Goal: Transaction & Acquisition: Purchase product/service

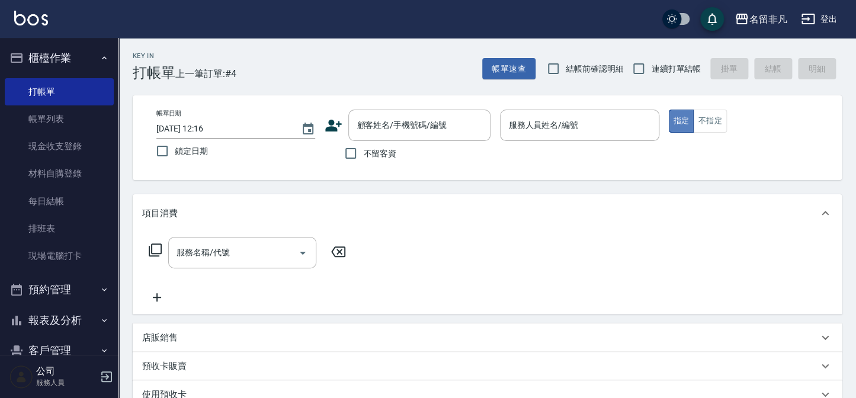
click at [684, 114] on button "指定" at bounding box center [681, 121] width 25 height 23
click at [559, 117] on input "服務人員姓名/編號" at bounding box center [579, 125] width 148 height 21
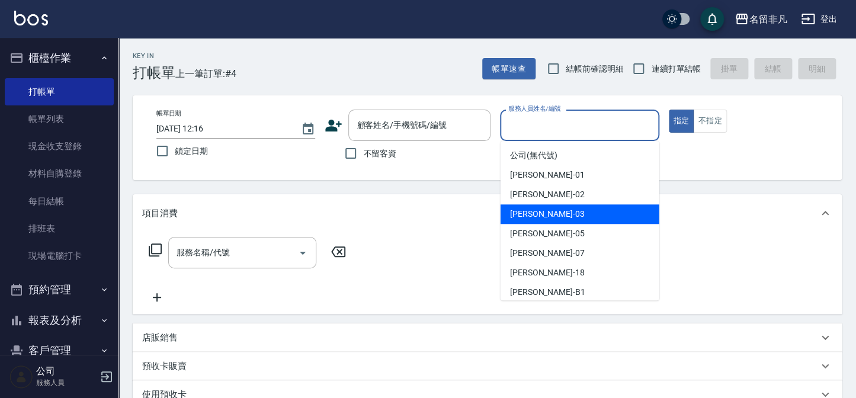
click at [573, 220] on div "[PERSON_NAME] -03" at bounding box center [580, 214] width 159 height 20
type input "[PERSON_NAME]-03"
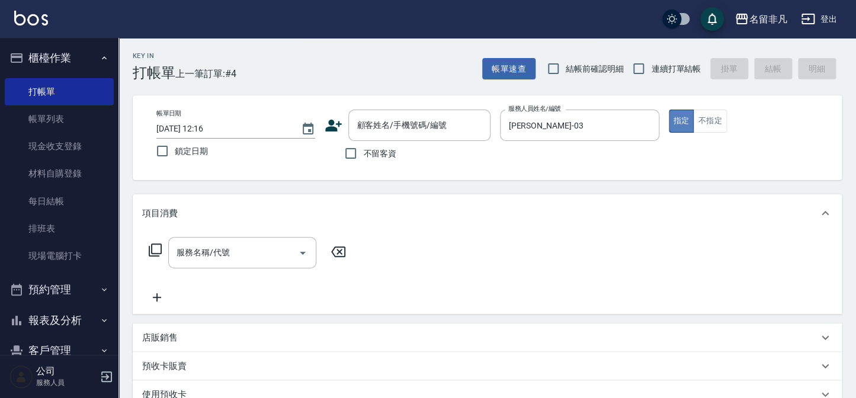
click at [681, 120] on button "指定" at bounding box center [681, 121] width 25 height 23
click at [348, 154] on input "不留客資" at bounding box center [350, 153] width 25 height 25
checkbox input "true"
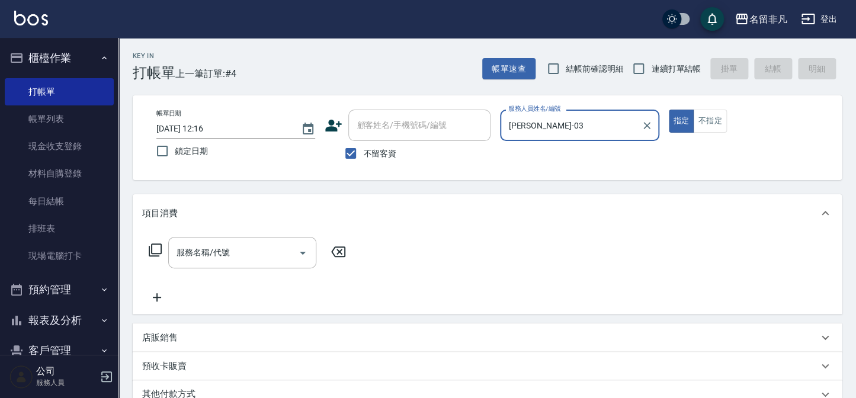
click at [156, 248] on icon at bounding box center [155, 250] width 14 height 14
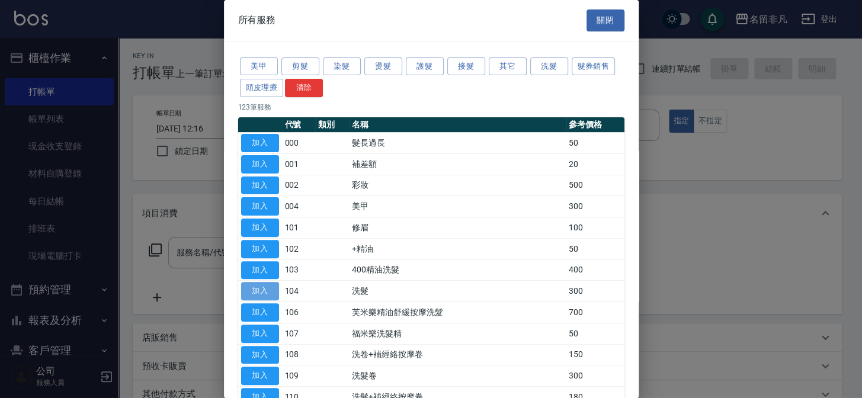
click at [258, 284] on button "加入" at bounding box center [260, 291] width 38 height 18
type input "洗髮(104)"
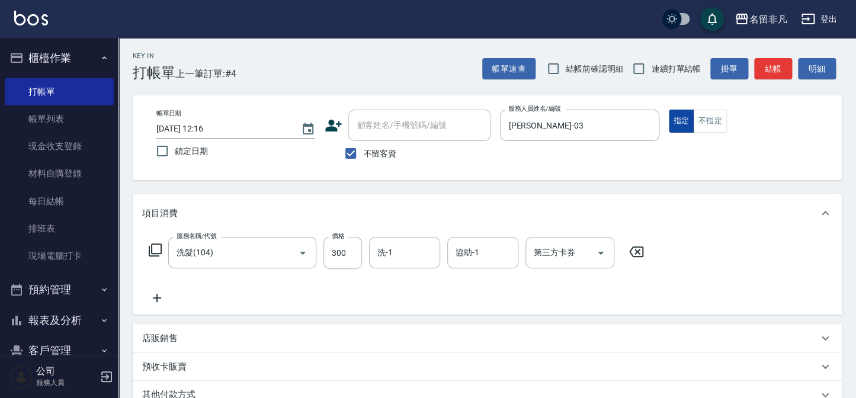
click at [684, 127] on button "指定" at bounding box center [681, 121] width 25 height 23
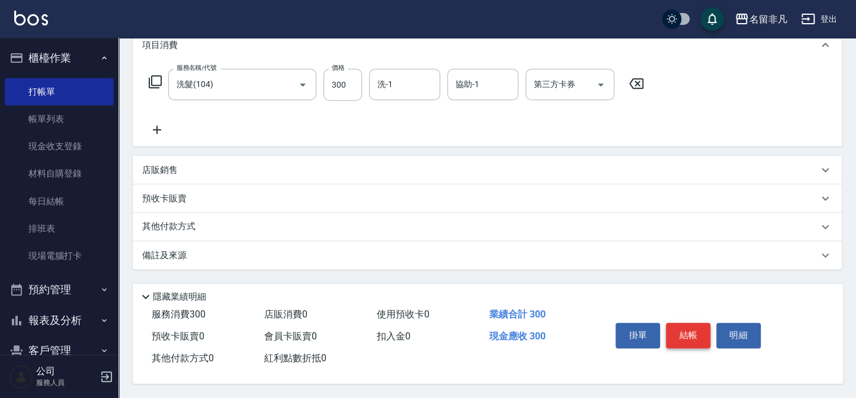
scroll to position [171, 0]
click at [699, 323] on button "結帳" at bounding box center [688, 335] width 44 height 25
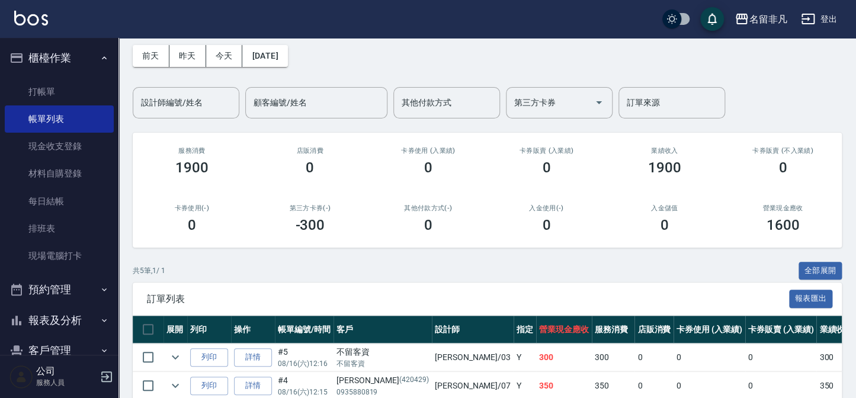
scroll to position [161, 0]
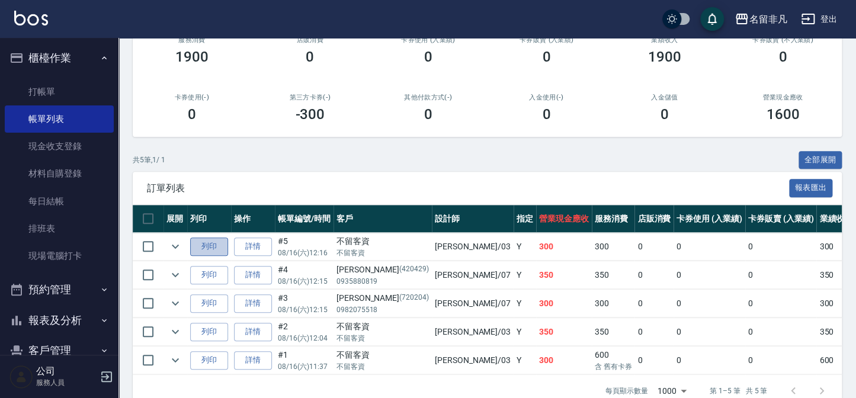
click at [209, 242] on button "列印" at bounding box center [209, 247] width 38 height 18
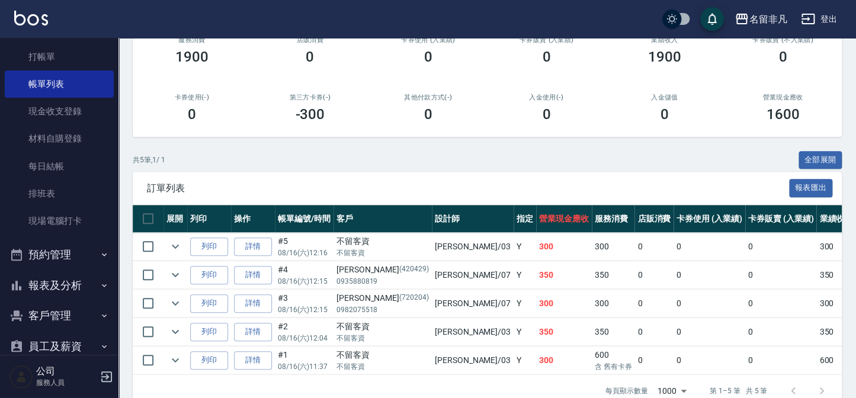
scroll to position [53, 0]
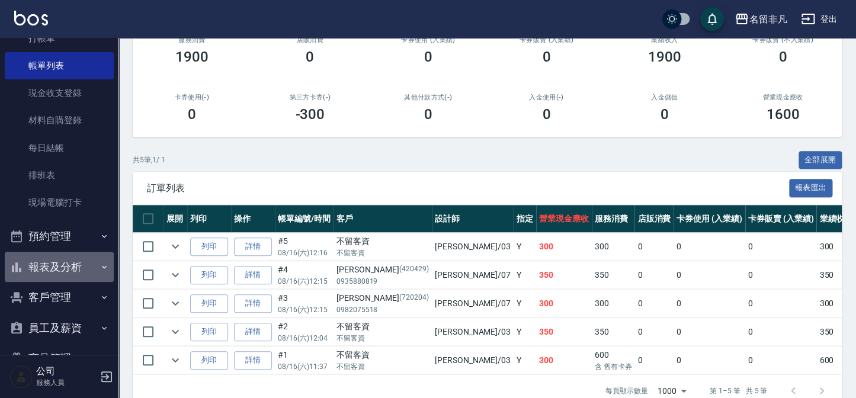
click at [71, 260] on button "報表及分析" at bounding box center [59, 267] width 109 height 31
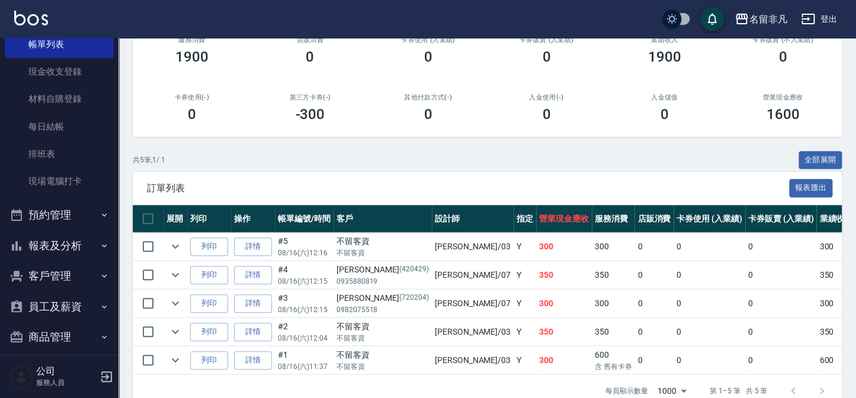
scroll to position [86, 0]
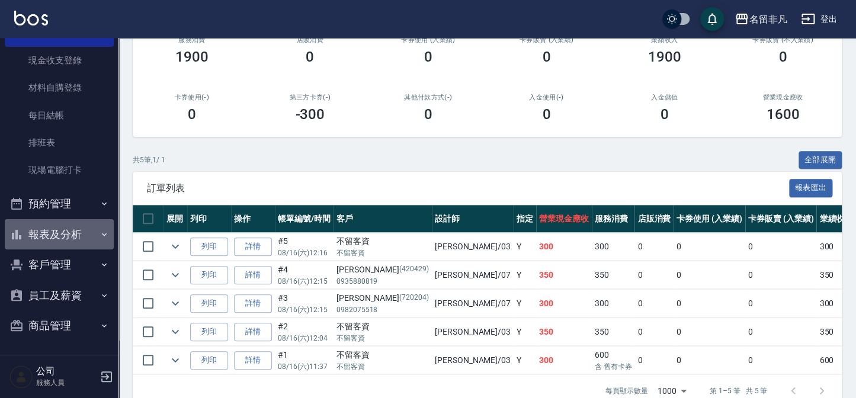
click at [79, 234] on button "報表及分析" at bounding box center [59, 234] width 109 height 31
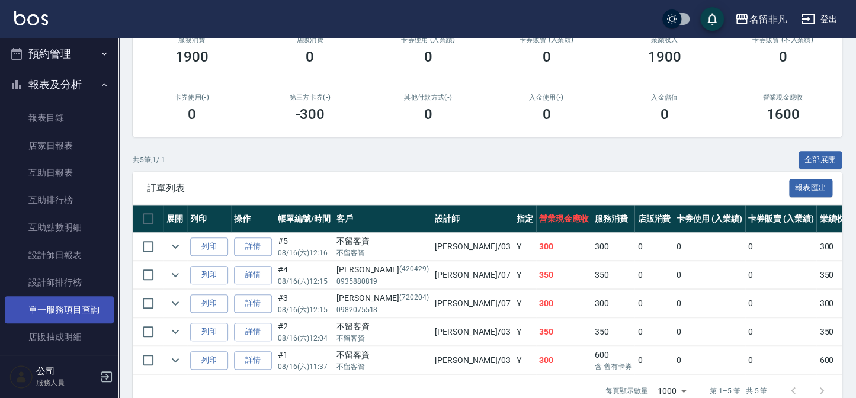
scroll to position [248, 0]
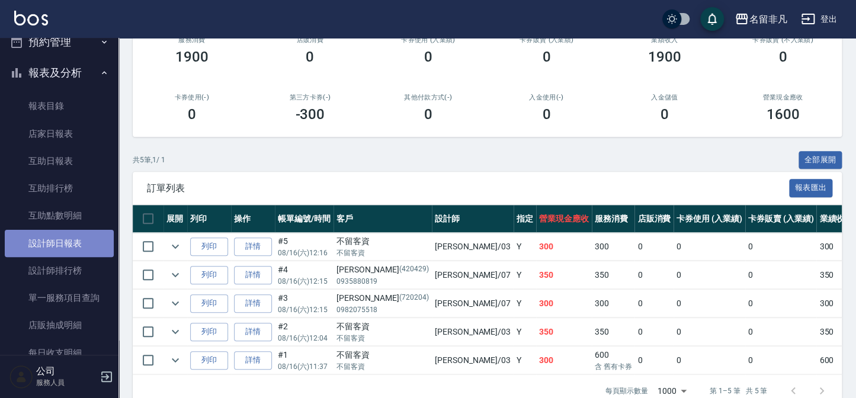
click at [77, 244] on link "設計師日報表" at bounding box center [59, 243] width 109 height 27
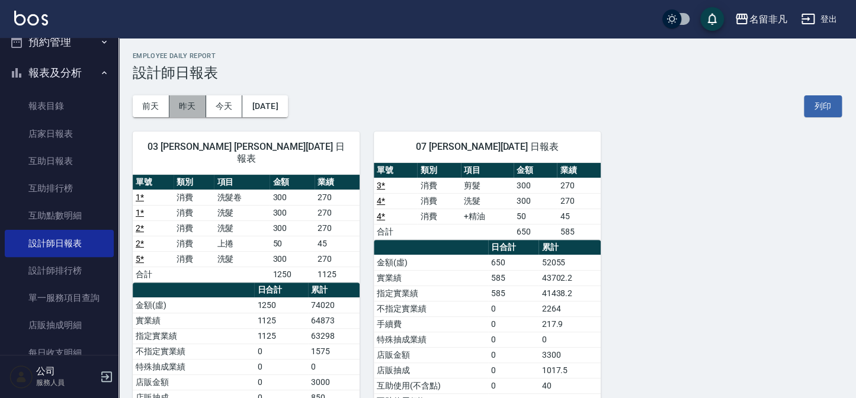
click at [194, 100] on button "昨天" at bounding box center [187, 106] width 37 height 22
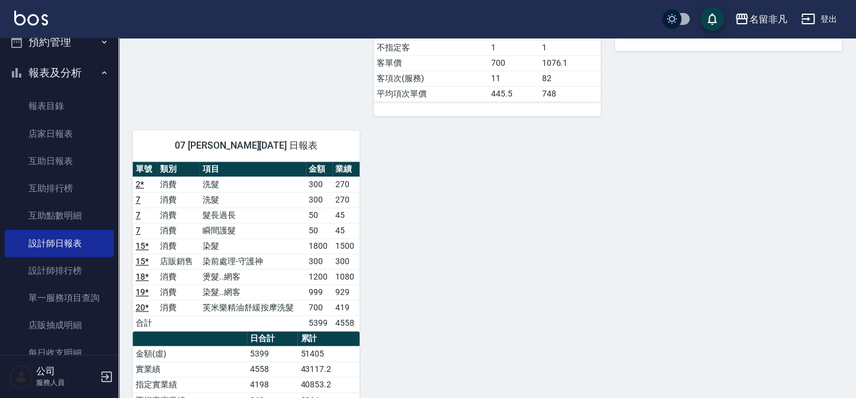
scroll to position [646, 0]
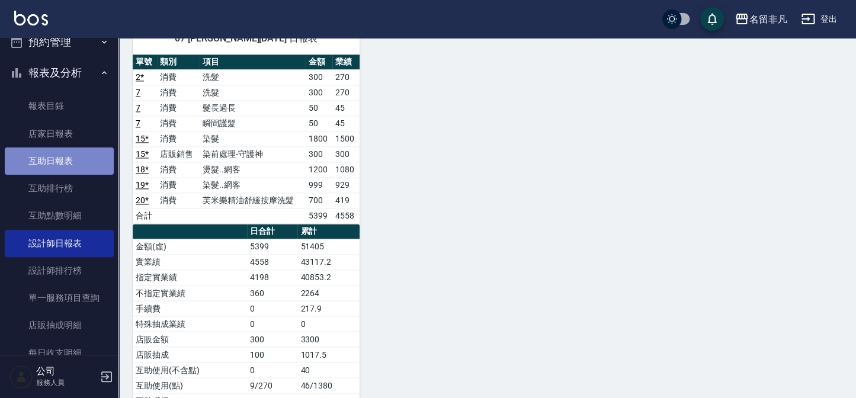
click at [71, 153] on link "互助日報表" at bounding box center [59, 161] width 109 height 27
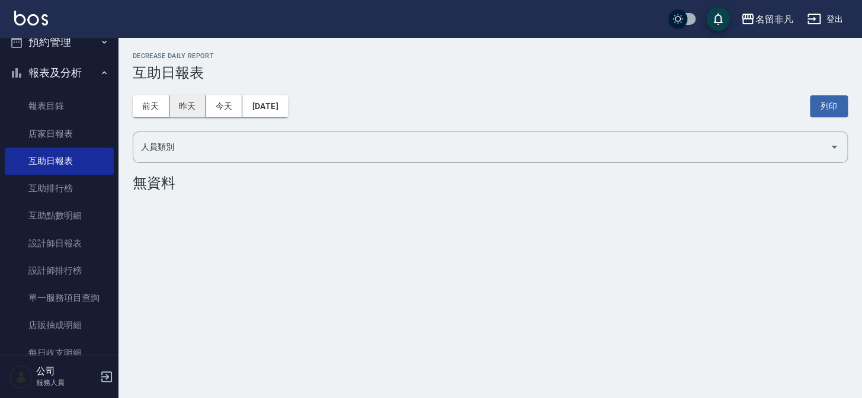
click at [180, 108] on button "昨天" at bounding box center [187, 106] width 37 height 22
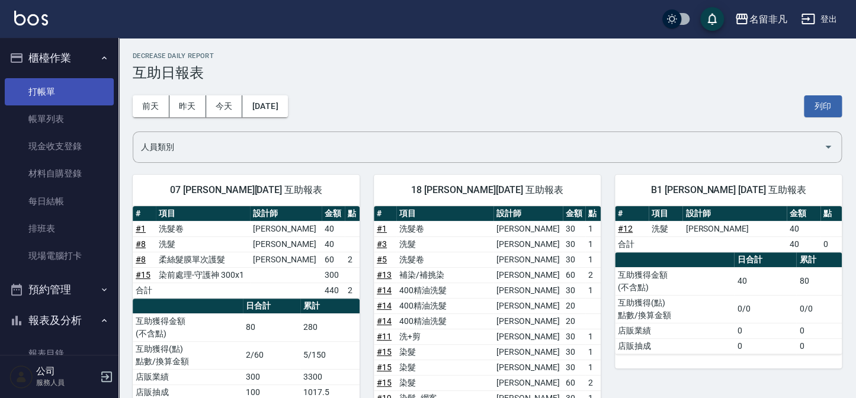
click at [65, 87] on link "打帳單" at bounding box center [59, 91] width 109 height 27
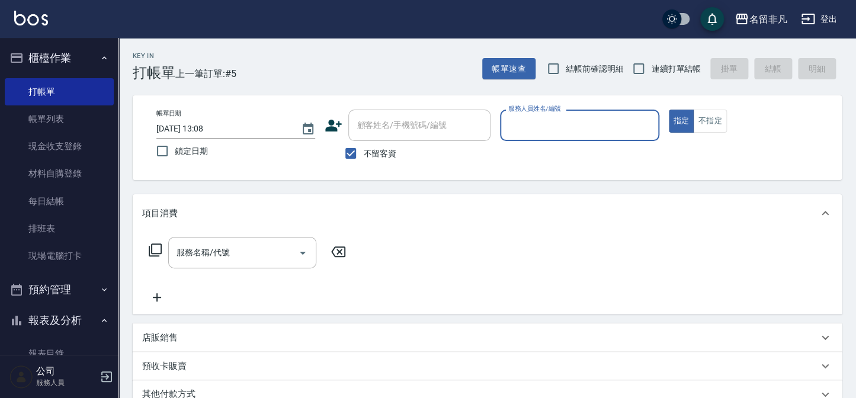
click at [41, 53] on button "櫃檯作業" at bounding box center [59, 58] width 109 height 31
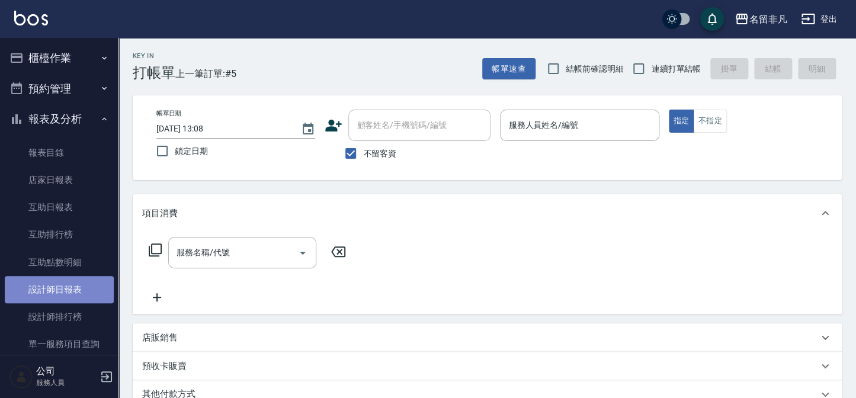
click at [74, 289] on link "設計師日報表" at bounding box center [59, 289] width 109 height 27
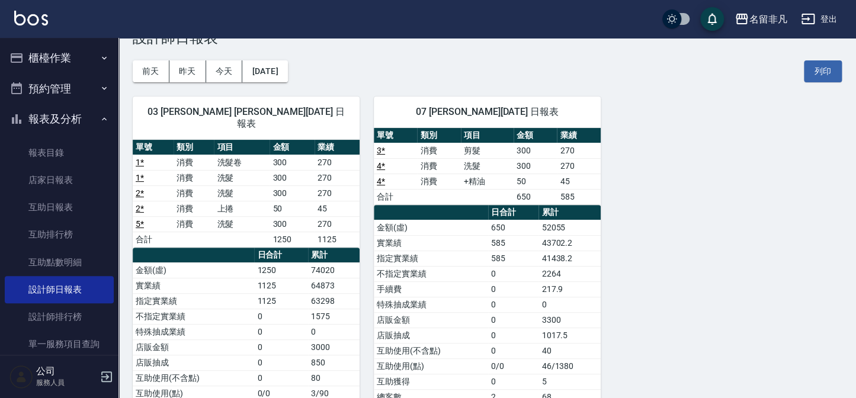
scroll to position [53, 0]
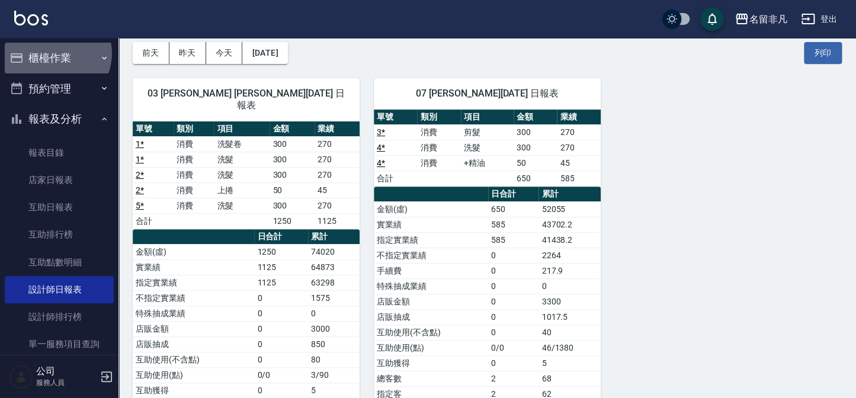
click at [54, 53] on button "櫃檯作業" at bounding box center [59, 58] width 109 height 31
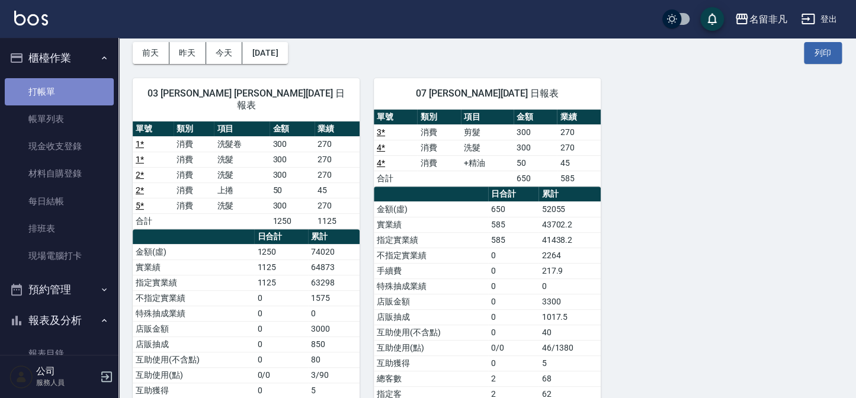
click at [74, 89] on link "打帳單" at bounding box center [59, 91] width 109 height 27
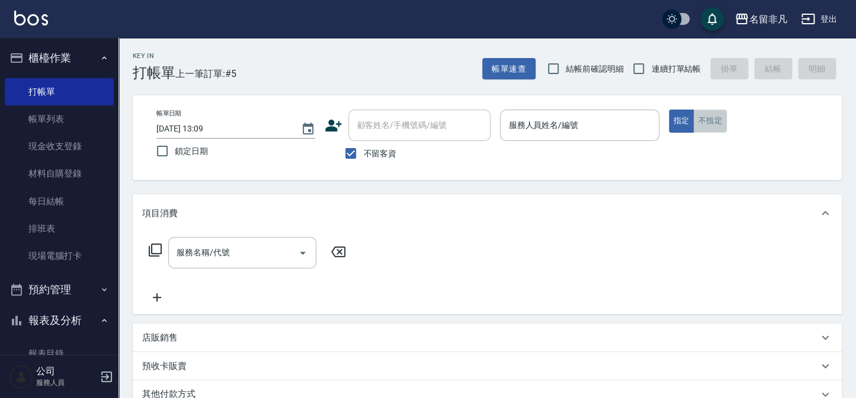
click at [717, 123] on button "不指定" at bounding box center [709, 121] width 33 height 23
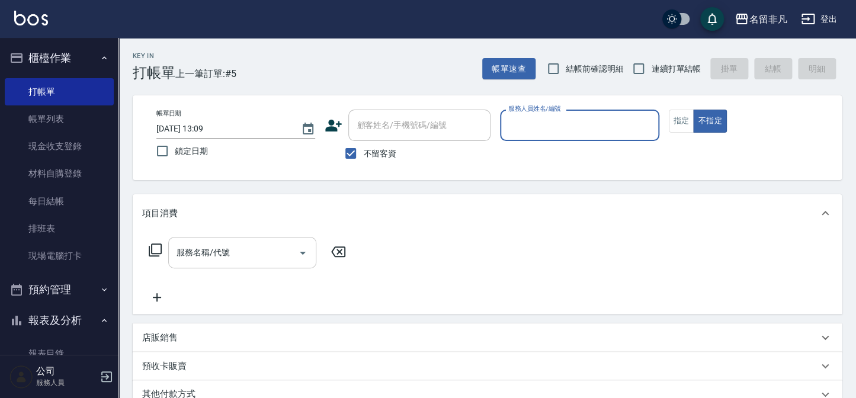
click at [242, 253] on input "服務名稱/代號" at bounding box center [234, 252] width 120 height 21
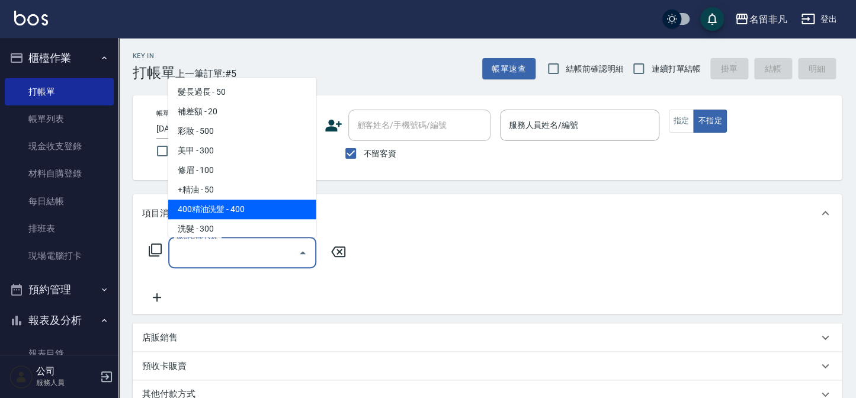
click at [238, 209] on span "400精油洗髮 - 400" at bounding box center [242, 210] width 148 height 20
type input "400精油洗髮(103)"
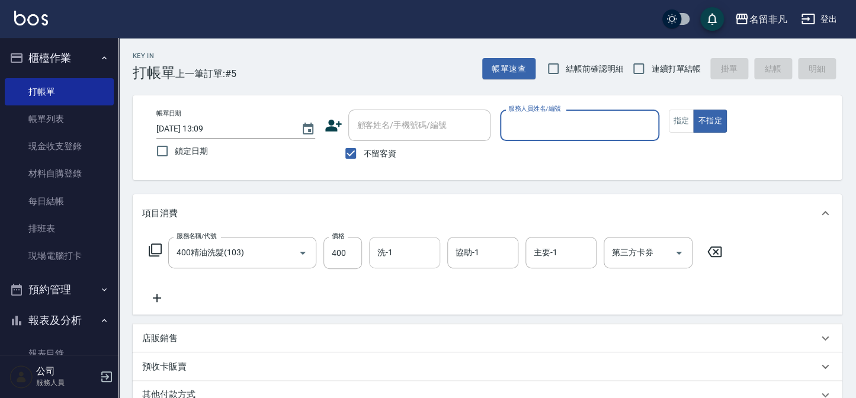
click at [415, 255] on input "洗-1" at bounding box center [404, 252] width 60 height 21
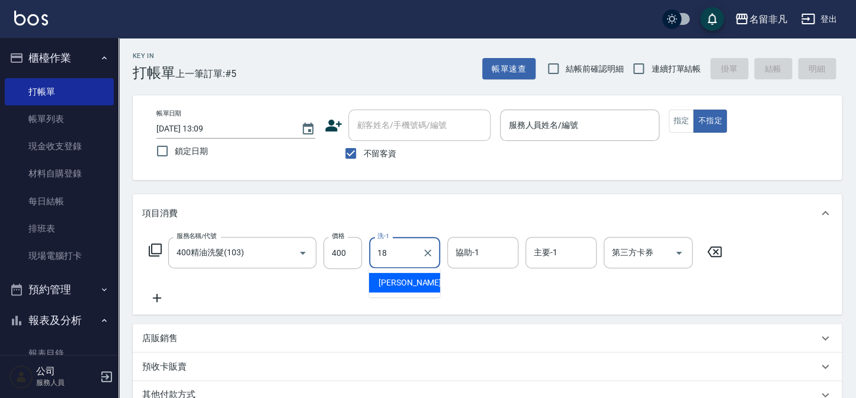
type input "[PERSON_NAME]-18"
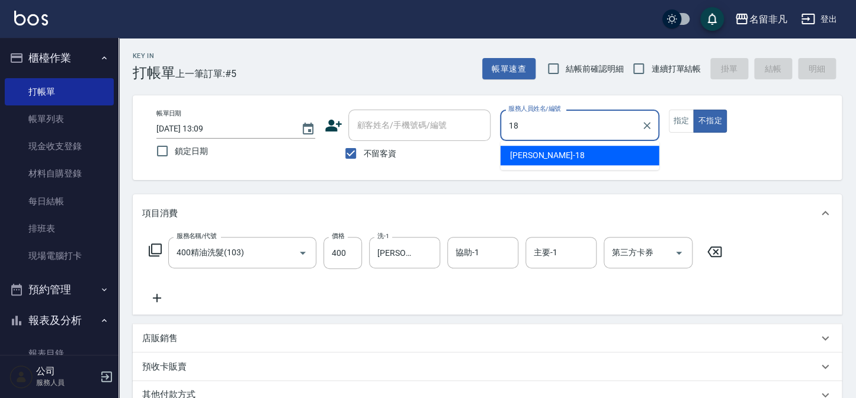
type input "18"
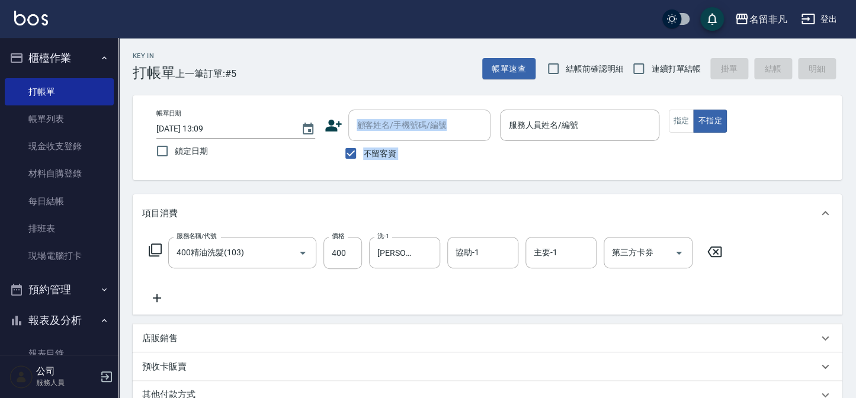
drag, startPoint x: 568, startPoint y: 101, endPoint x: 481, endPoint y: 107, distance: 87.3
click at [479, 104] on div "帳單日期 [DATE] 13:09 鎖定日期 顧客姓名/手機號碼/編號 顧客姓名/手機號碼/編號 不留客資 服務人員姓名/編號 服務人員姓名/編號 指定 不指定" at bounding box center [487, 137] width 709 height 85
click at [589, 136] on div "服務人員姓名/編號" at bounding box center [579, 125] width 159 height 31
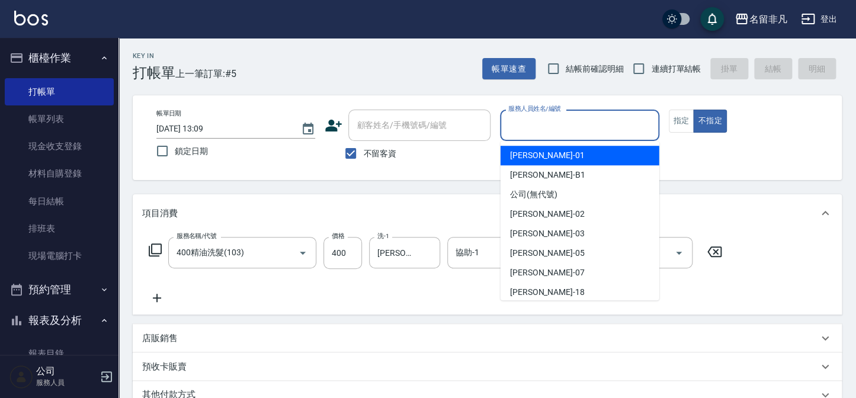
click at [560, 156] on div "[PERSON_NAME] -01" at bounding box center [580, 156] width 159 height 20
type input "[PERSON_NAME]-01"
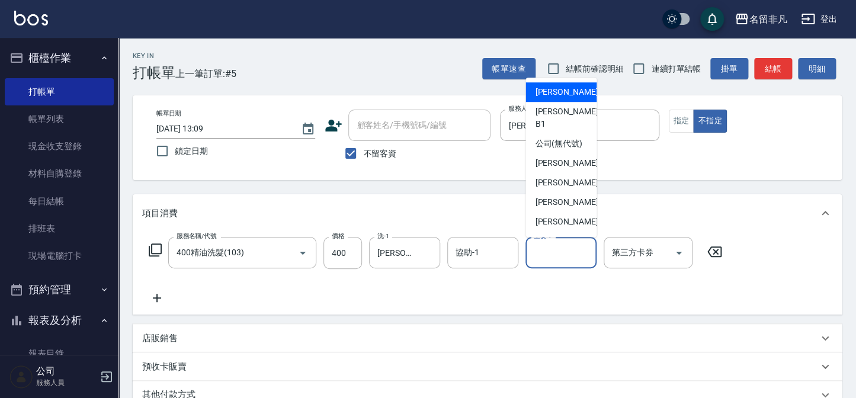
click at [534, 245] on div "主要-1 主要-1" at bounding box center [561, 252] width 71 height 31
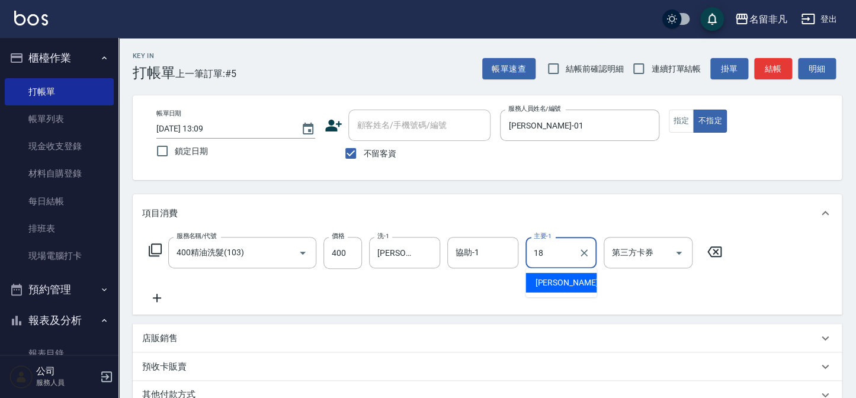
type input "[PERSON_NAME]-18"
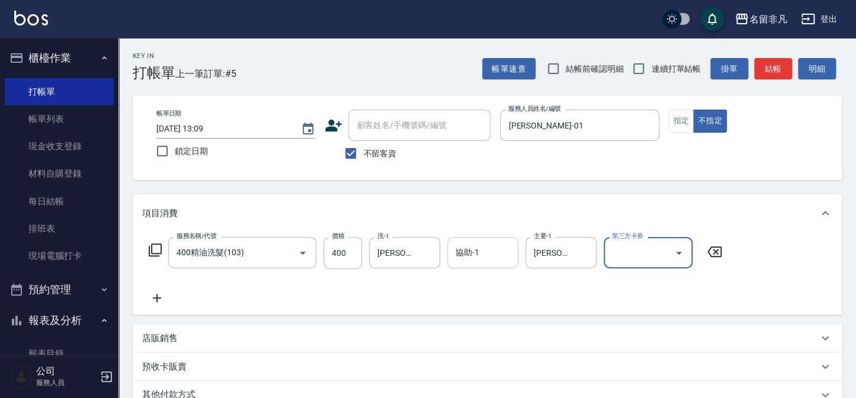
click at [498, 247] on input "協助-1" at bounding box center [483, 252] width 60 height 21
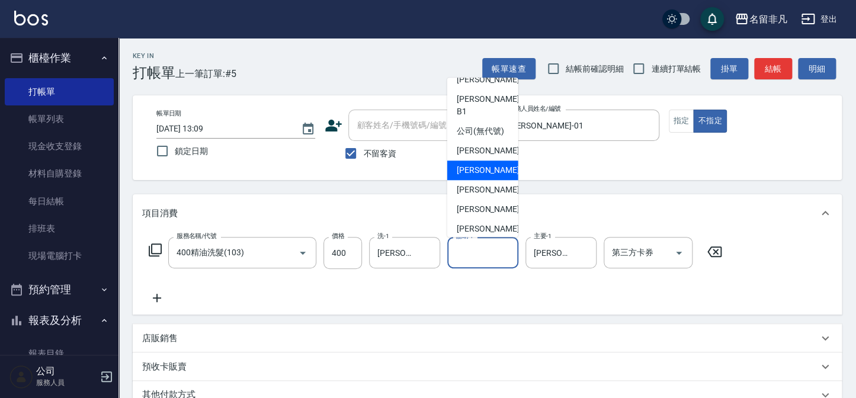
scroll to position [18, 0]
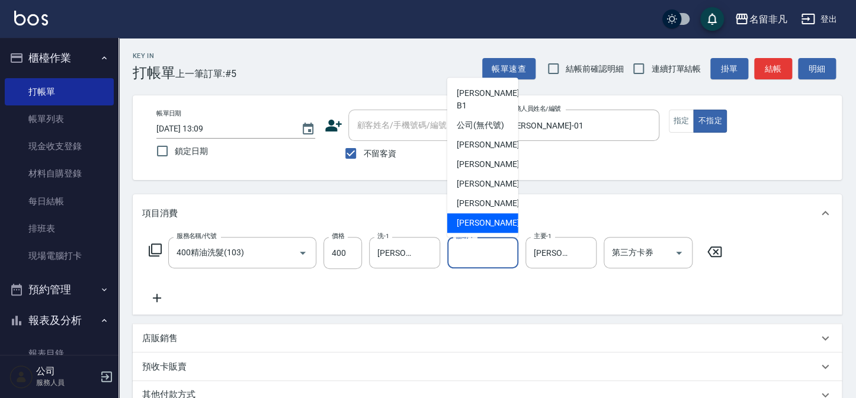
click at [477, 219] on span "[PERSON_NAME]-18" at bounding box center [494, 223] width 75 height 12
type input "[PERSON_NAME]-18"
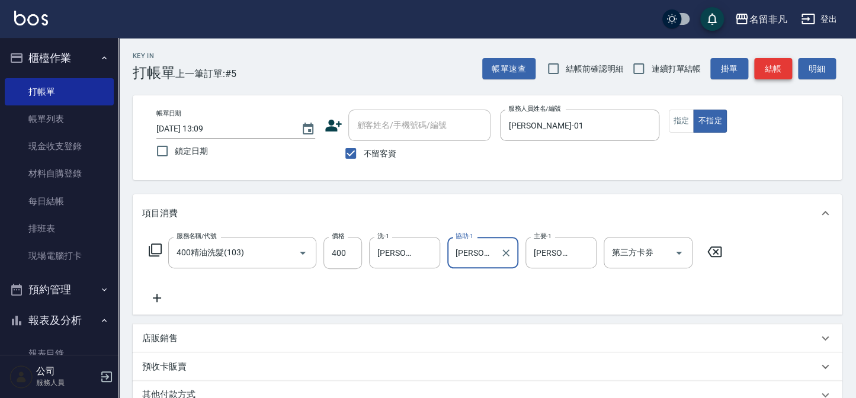
click at [777, 69] on button "結帳" at bounding box center [773, 69] width 38 height 22
